Goal: Task Accomplishment & Management: Complete application form

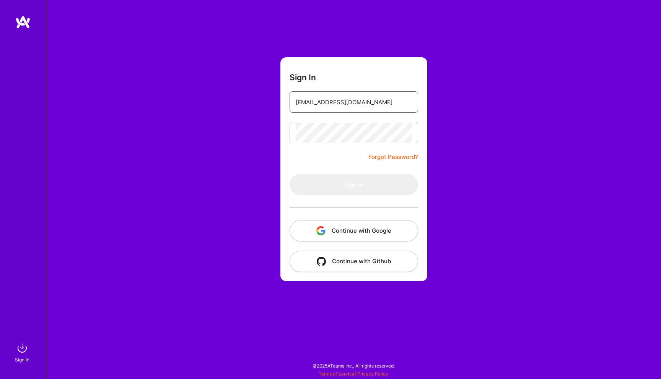
click at [349, 104] on input "seby_dum@yahoo.com" at bounding box center [354, 103] width 116 height 20
click at [349, 104] on input "email" at bounding box center [354, 103] width 116 height 20
type input "dum.sebastian@gmail.com"
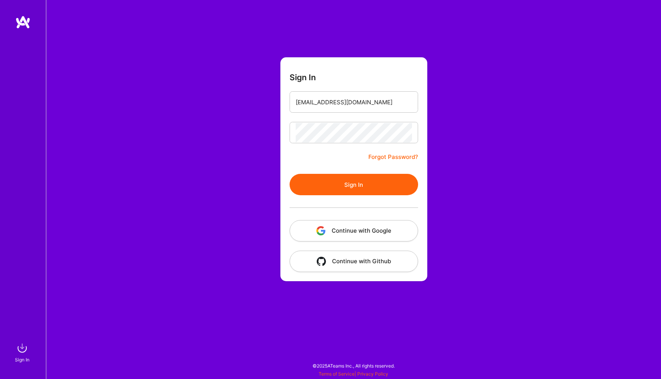
click at [326, 189] on button "Sign In" at bounding box center [354, 184] width 129 height 21
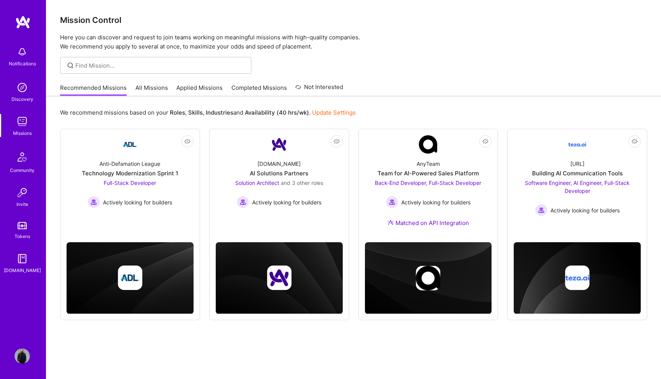
click at [438, 70] on div at bounding box center [353, 65] width 615 height 17
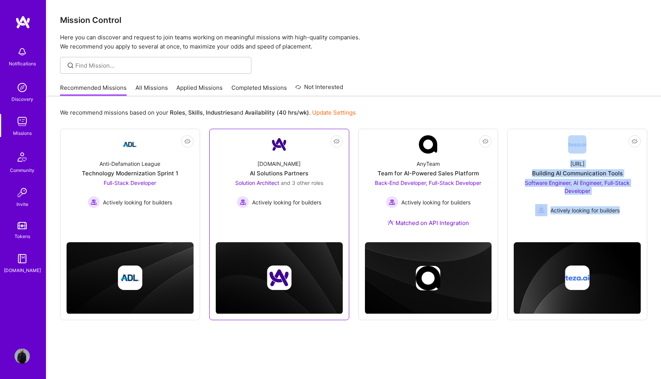
click at [290, 196] on div "Solution Architect and 3 other roles Actively looking for builders" at bounding box center [279, 193] width 88 height 29
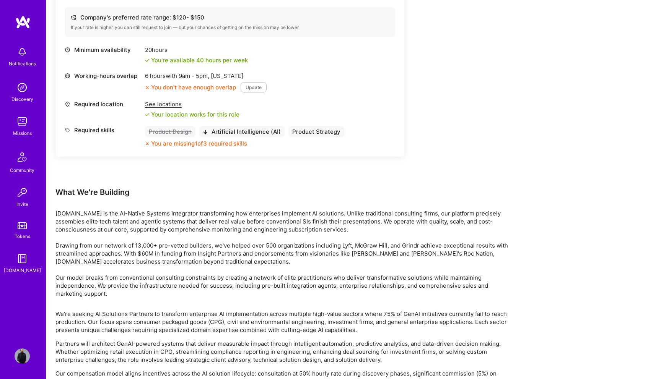
scroll to position [964, 0]
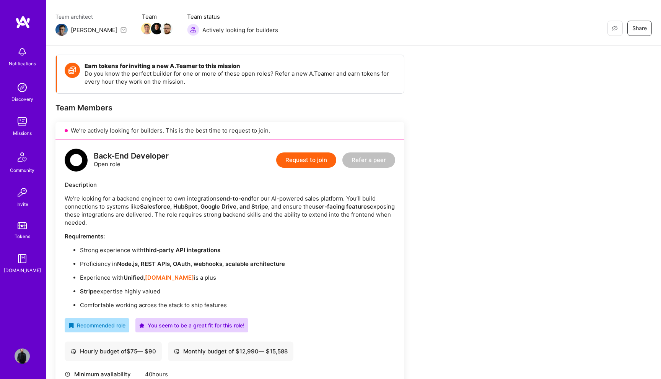
scroll to position [59, 0]
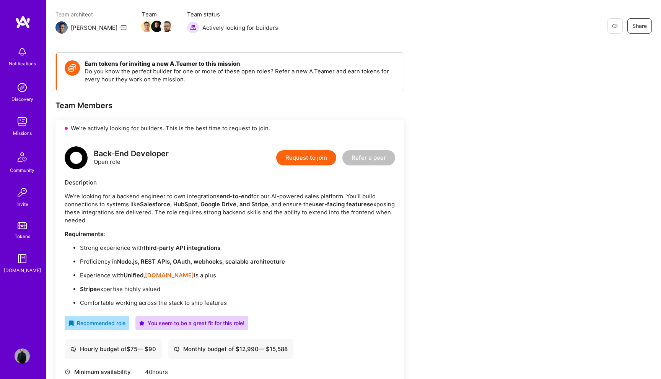
click at [311, 153] on button "Request to join" at bounding box center [306, 157] width 60 height 15
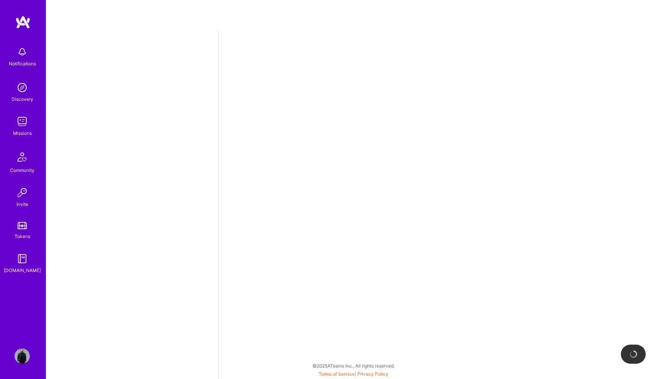
select select "US"
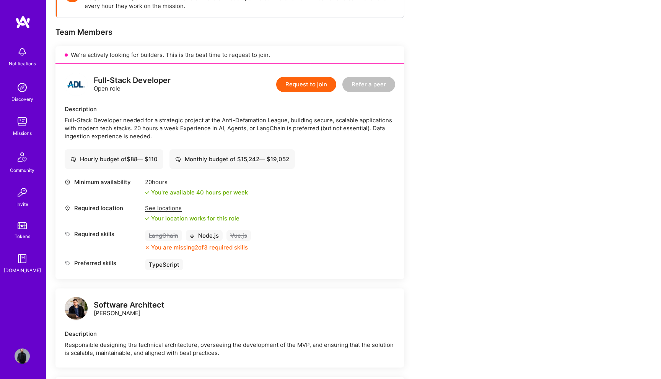
scroll to position [406, 0]
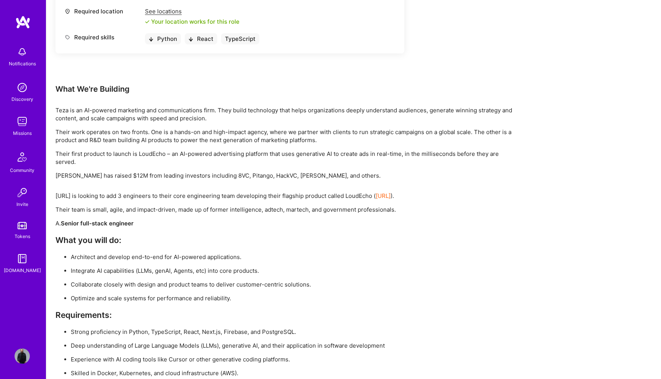
scroll to position [995, 0]
